Goal: Navigation & Orientation: Find specific page/section

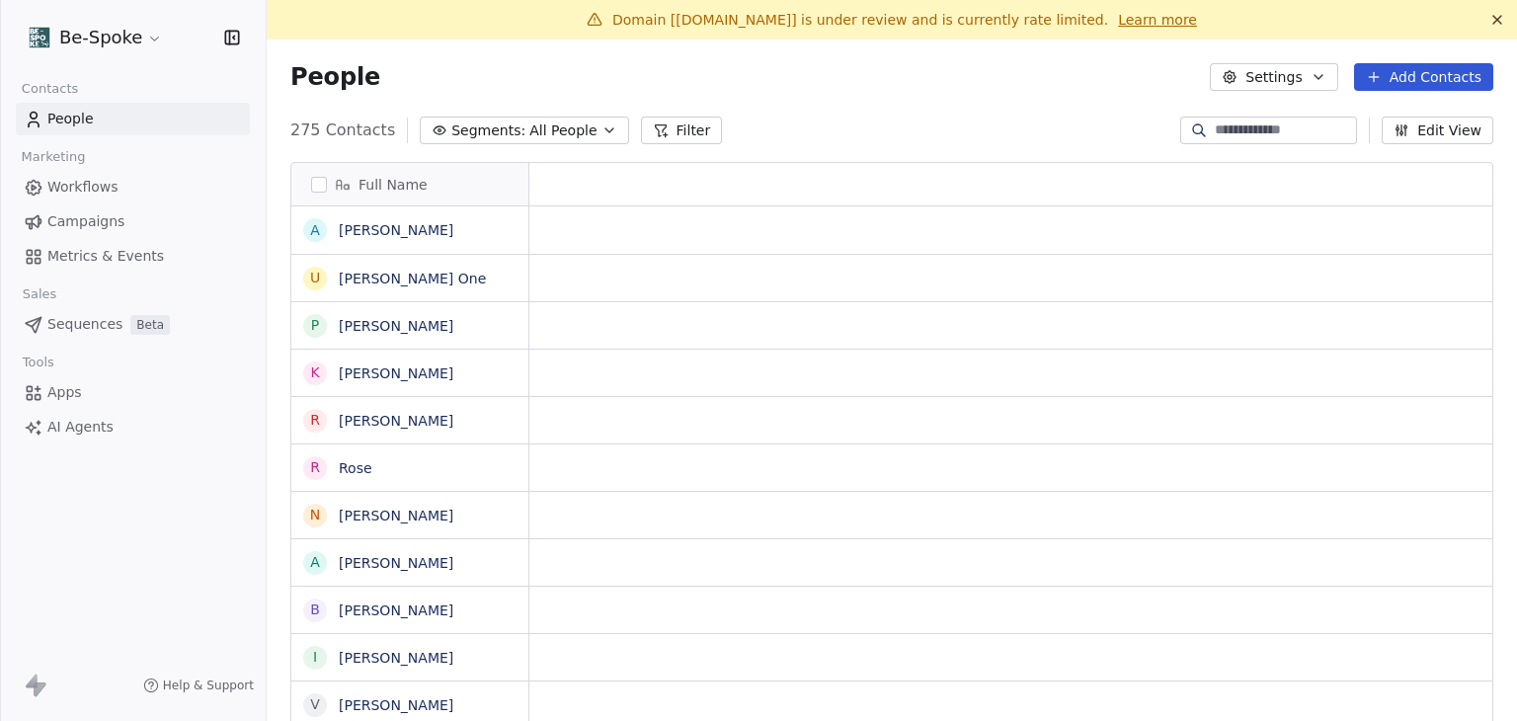
scroll to position [16, 16]
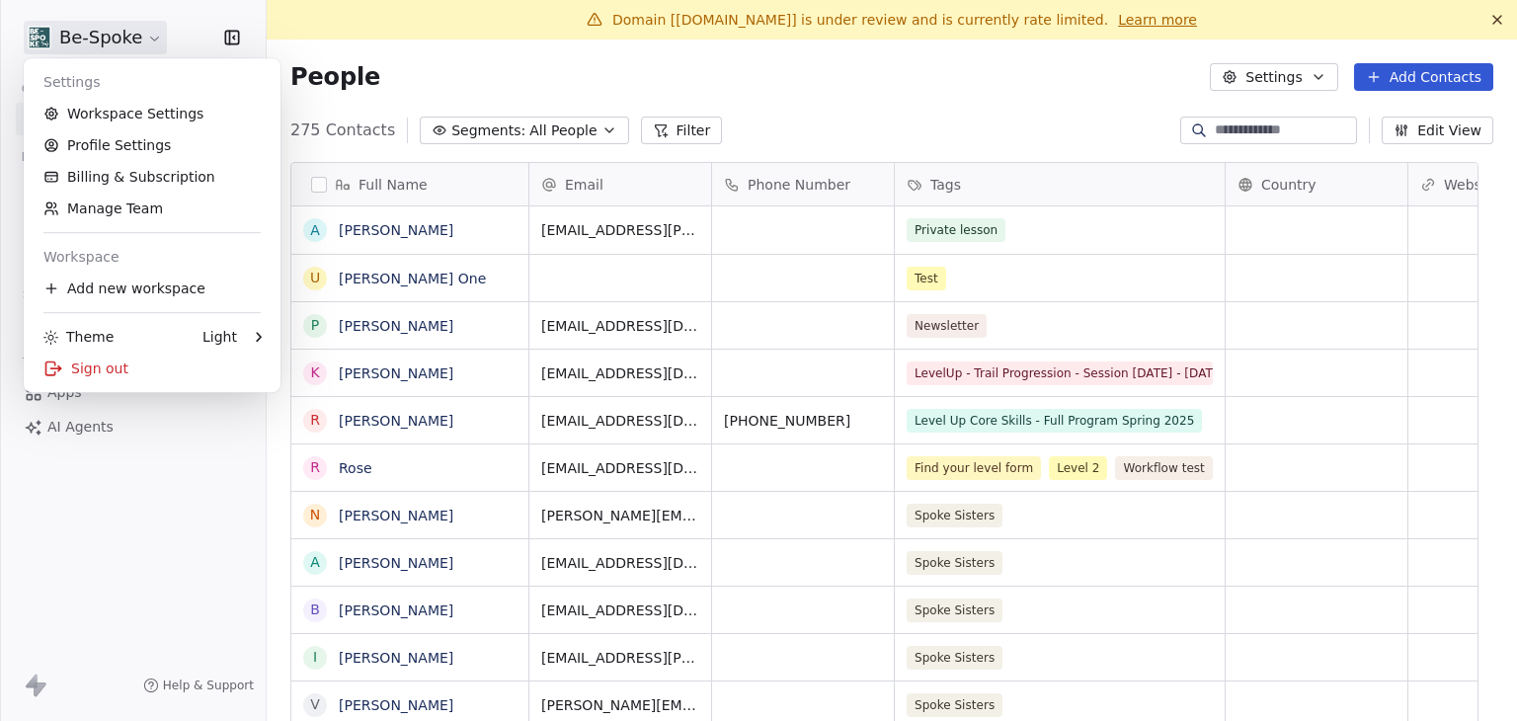
click at [91, 47] on html "Be-Spoke Contacts People Marketing Workflows Campaigns Metrics & Events Sales S…" at bounding box center [758, 360] width 1517 height 721
click at [106, 112] on link "Workspace Settings" at bounding box center [152, 114] width 241 height 32
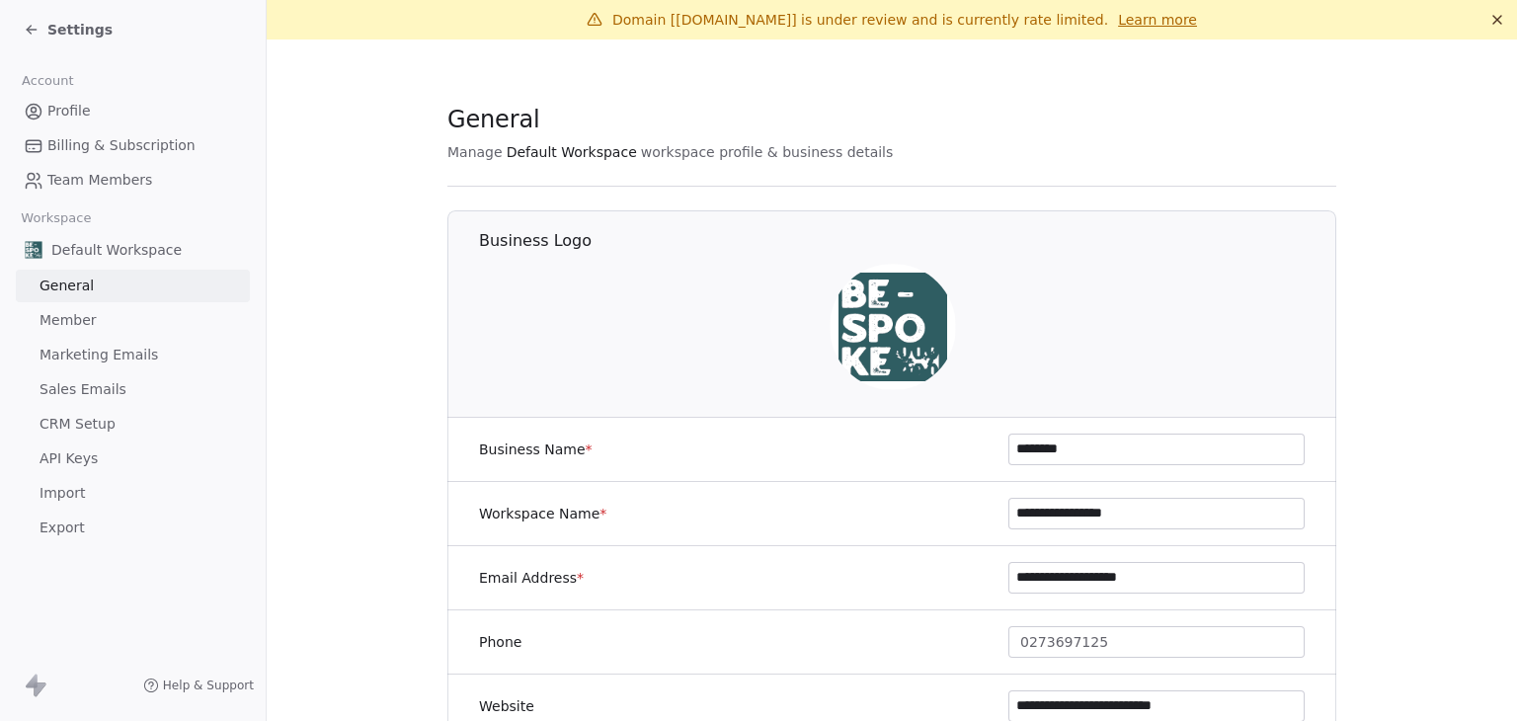
click at [98, 349] on span "Marketing Emails" at bounding box center [99, 355] width 119 height 21
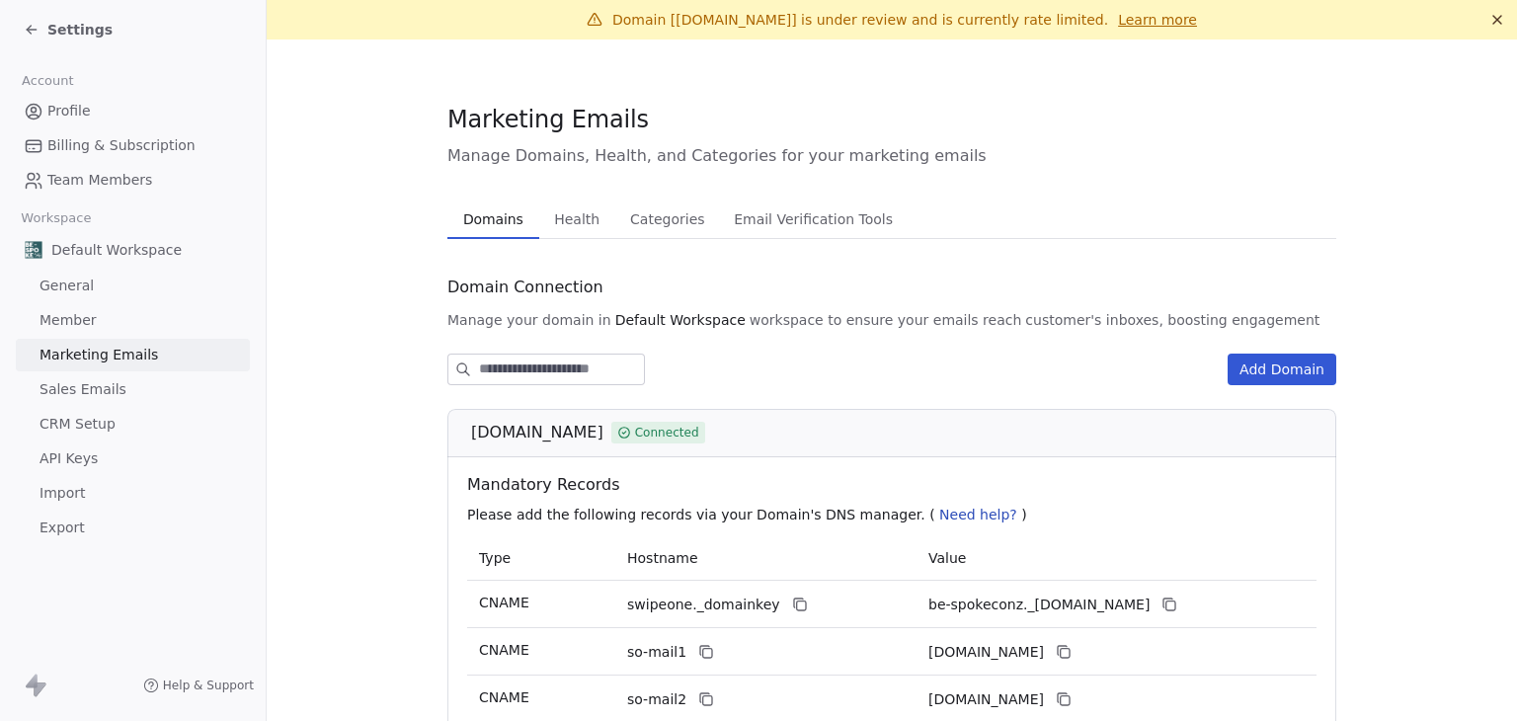
drag, startPoint x: 458, startPoint y: 436, endPoint x: 574, endPoint y: 436, distance: 115.6
click at [574, 436] on div "[DOMAIN_NAME] Connected" at bounding box center [891, 433] width 889 height 48
copy span "[DOMAIN_NAME]"
click at [386, 303] on section "Marketing Emails Manage Domains, Health, and Categories for your marketing emai…" at bounding box center [892, 524] width 1250 height 969
click at [87, 25] on span "Settings" at bounding box center [79, 30] width 65 height 20
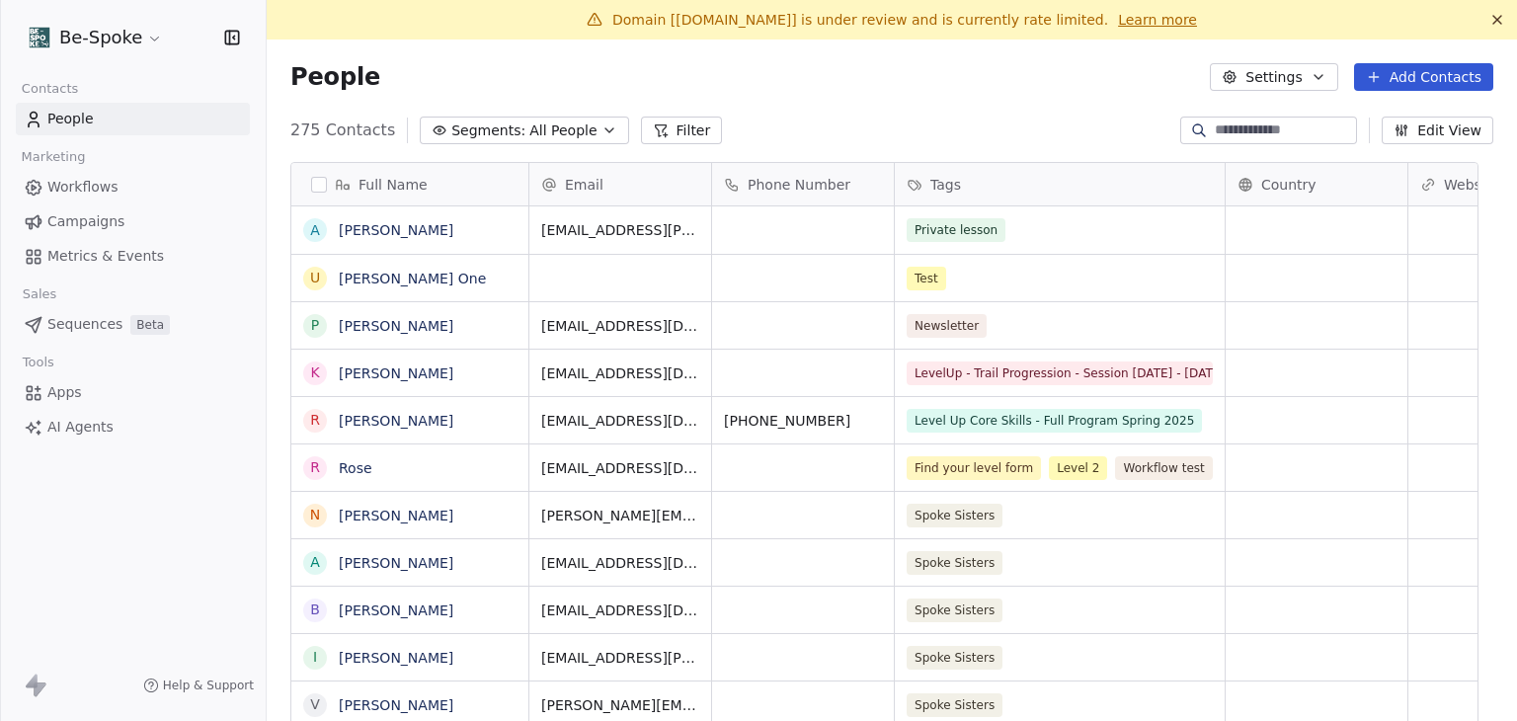
scroll to position [618, 1220]
click at [95, 187] on span "Workflows" at bounding box center [82, 187] width 71 height 21
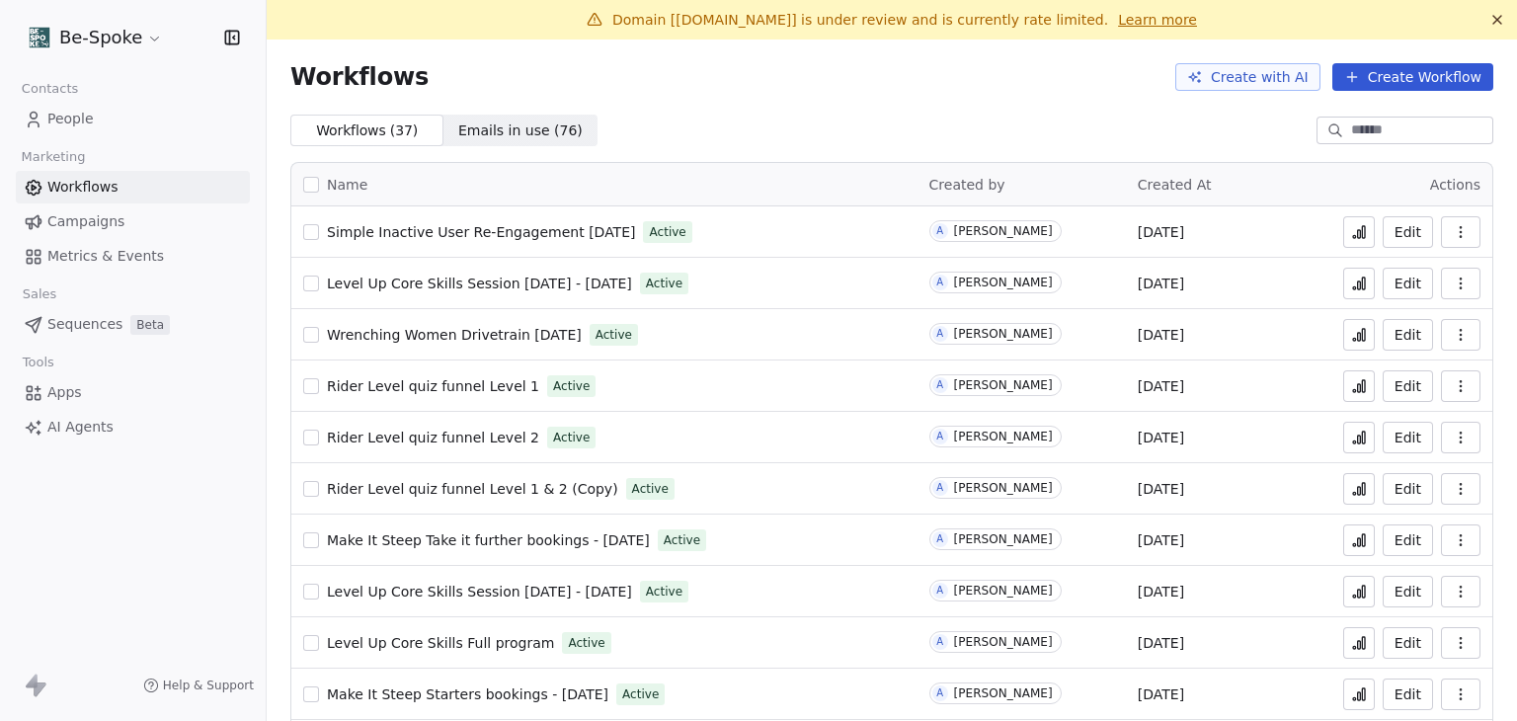
click at [103, 218] on span "Campaigns" at bounding box center [85, 221] width 77 height 21
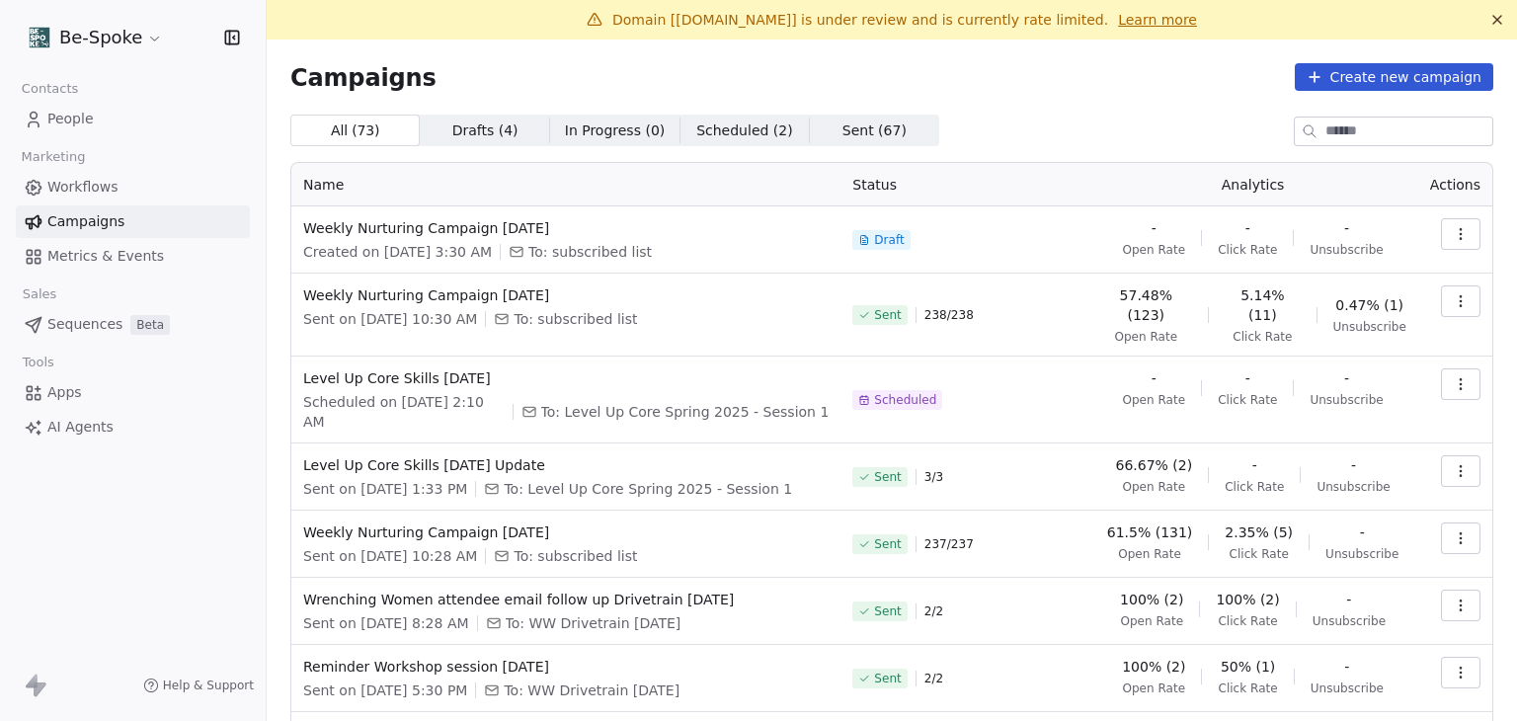
click at [110, 44] on html "Be-Spoke Contacts People Marketing Workflows Campaigns Metrics & Events Sales S…" at bounding box center [758, 360] width 1517 height 721
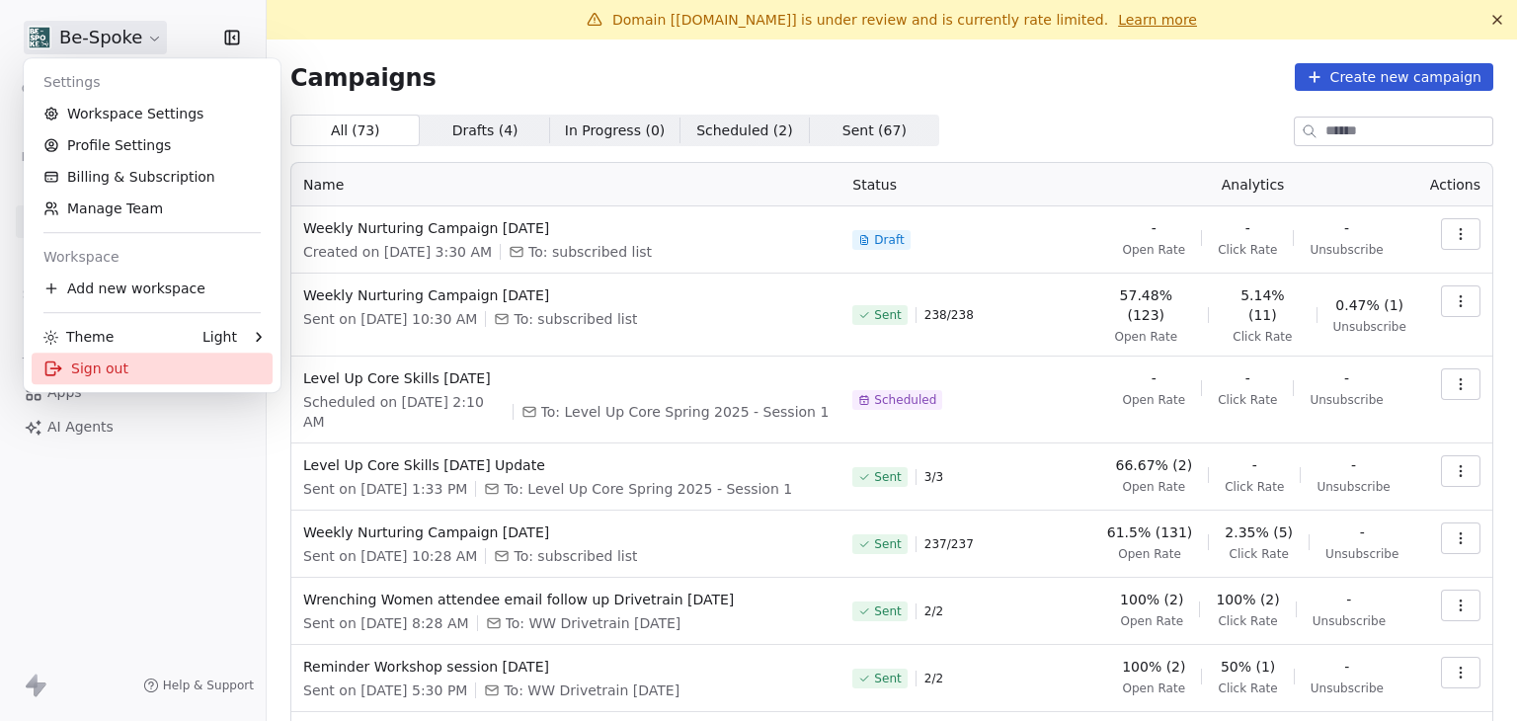
click at [123, 362] on div "Sign out" at bounding box center [152, 369] width 241 height 32
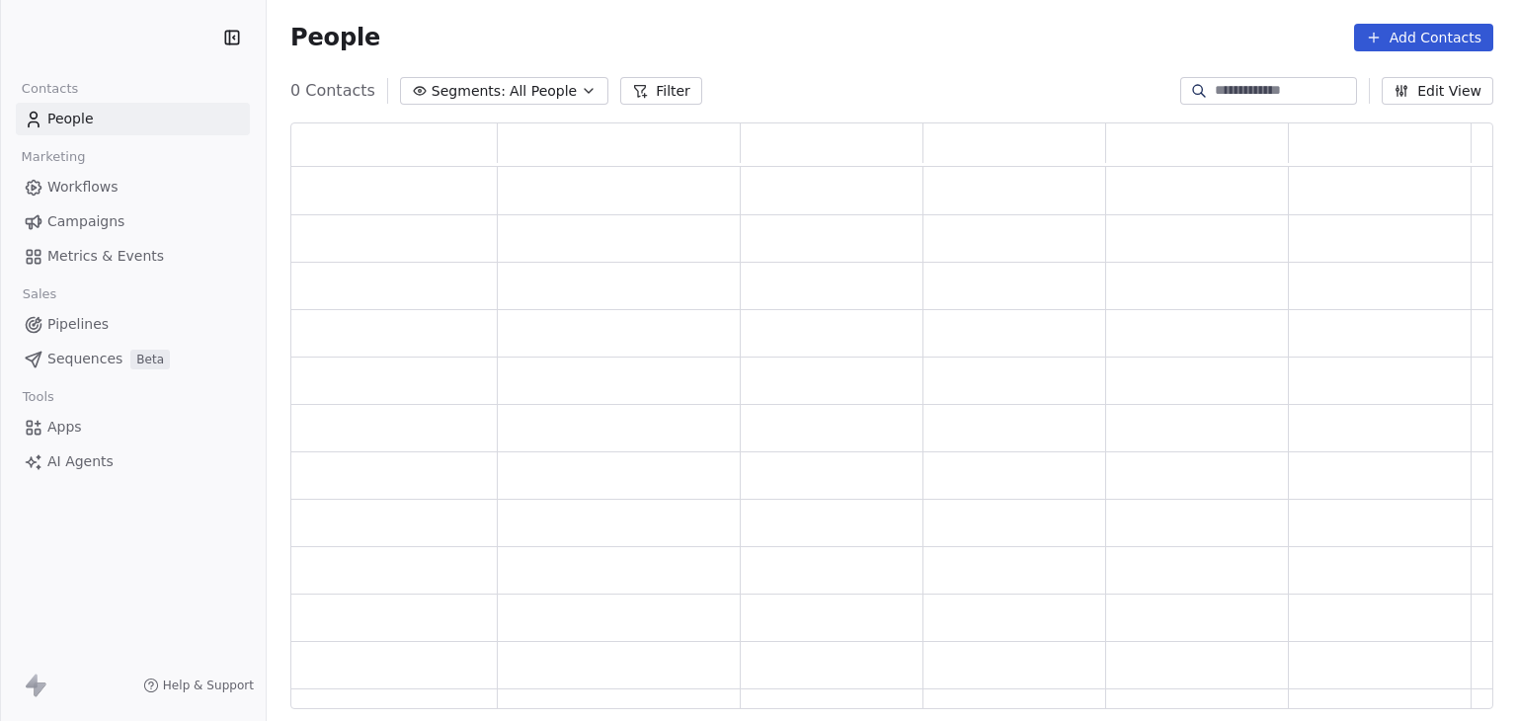
scroll to position [571, 1187]
